Goal: Find specific page/section: Find specific page/section

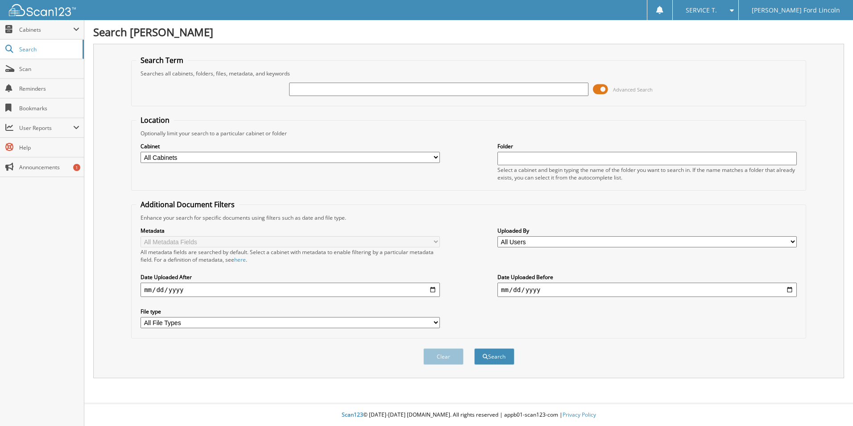
click at [604, 89] on span at bounding box center [600, 89] width 15 height 13
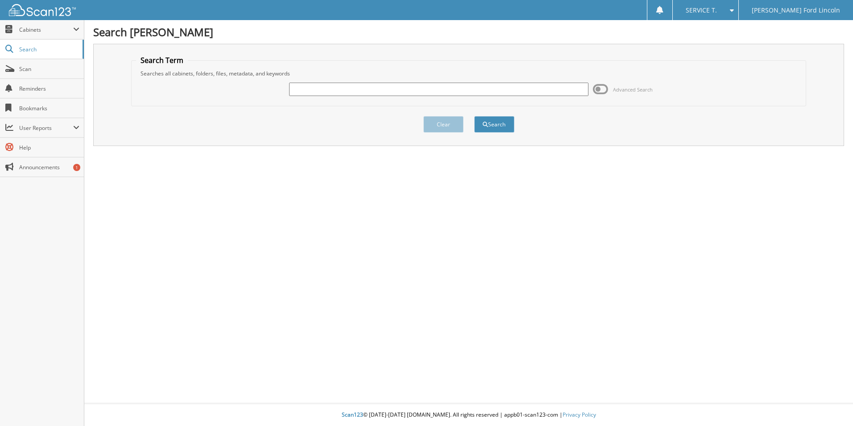
click at [547, 91] on input "text" at bounding box center [438, 89] width 299 height 13
type input "284409"
click at [505, 127] on button "Search" at bounding box center [494, 124] width 40 height 17
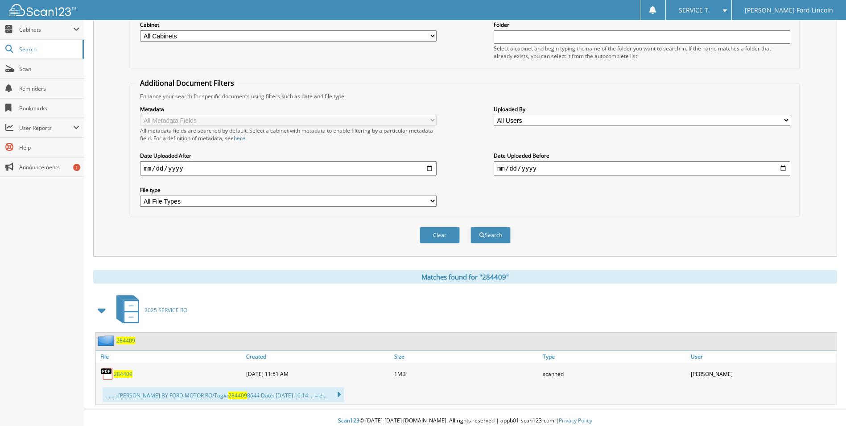
scroll to position [128, 0]
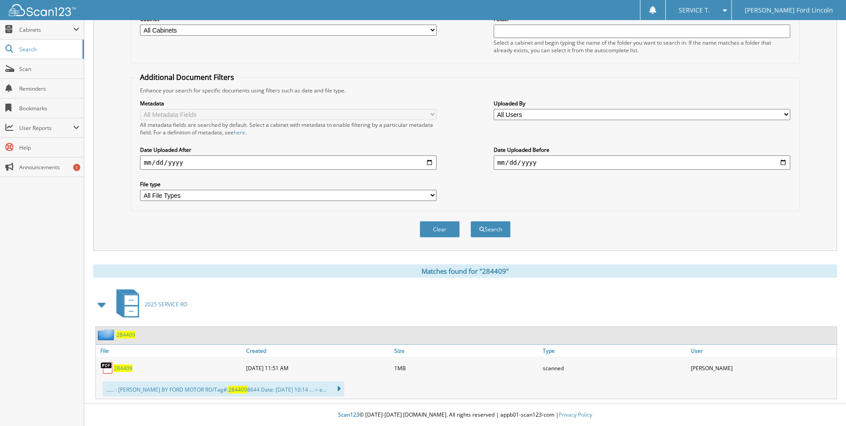
click at [118, 370] on span "284409" at bounding box center [123, 368] width 19 height 8
